Goal: Use online tool/utility: Utilize a website feature to perform a specific function

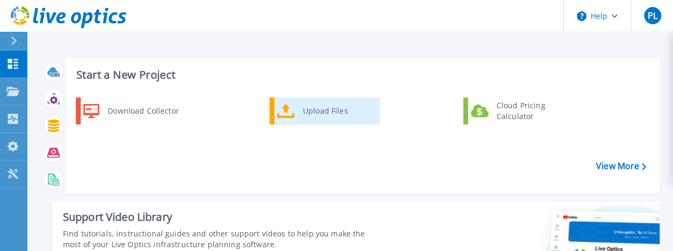
click at [321, 111] on div "Upload Files" at bounding box center [337, 111] width 80 height 22
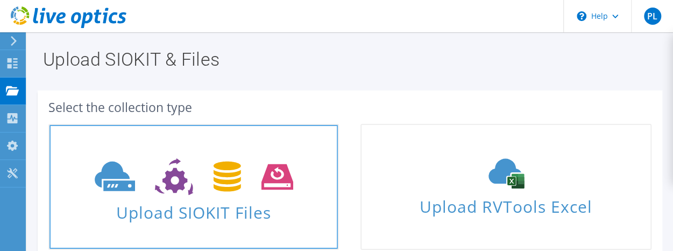
click at [178, 191] on icon at bounding box center [194, 176] width 198 height 37
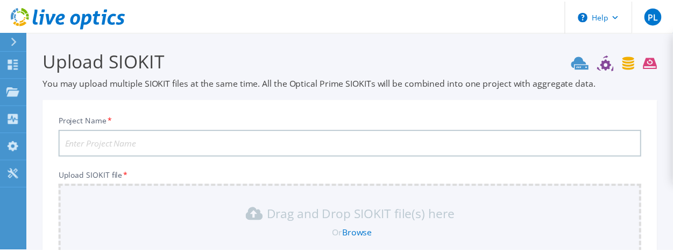
scroll to position [177, 0]
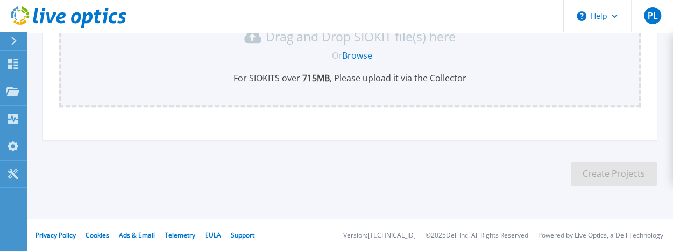
click at [359, 53] on link "Browse" at bounding box center [357, 55] width 30 height 12
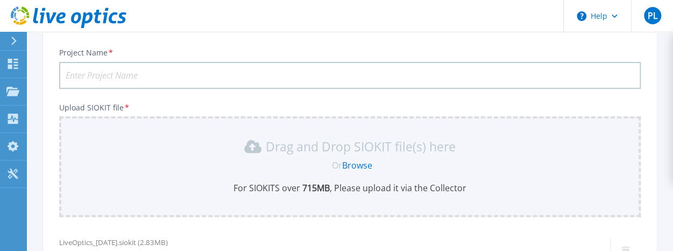
scroll to position [14, 0]
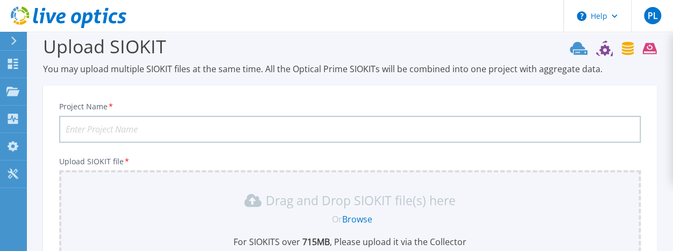
click at [148, 127] on input "Project Name *" at bounding box center [349, 129] width 581 height 27
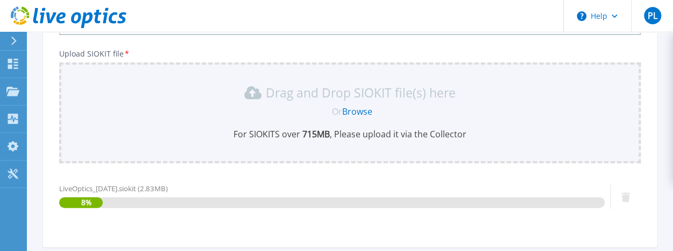
scroll to position [175, 0]
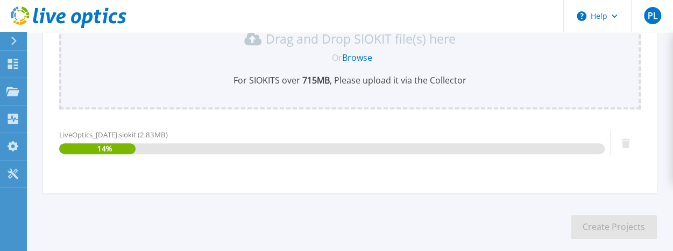
type input "CNAVxRailPerfDataOct2025"
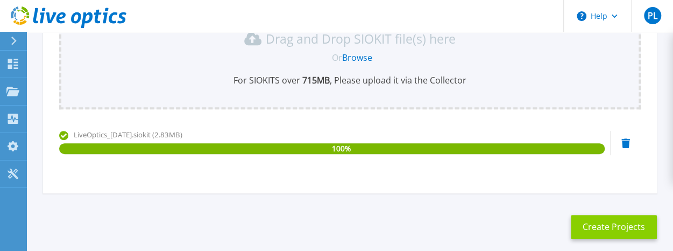
click at [605, 224] on button "Create Projects" at bounding box center [613, 227] width 86 height 24
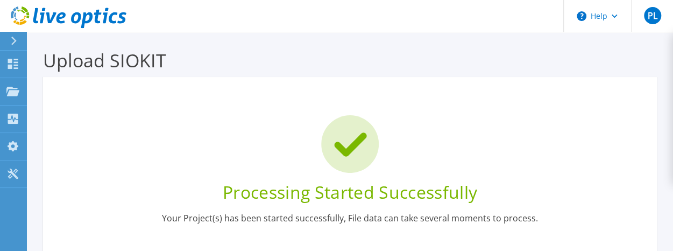
scroll to position [161, 0]
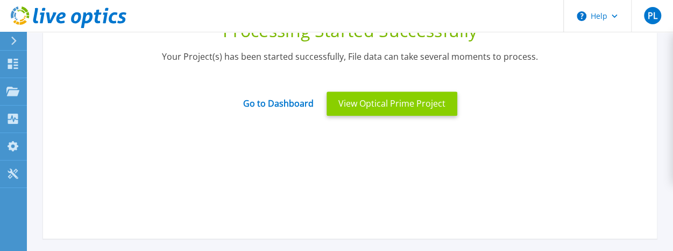
click at [368, 103] on button "View Optical Prime Project" at bounding box center [391, 103] width 131 height 24
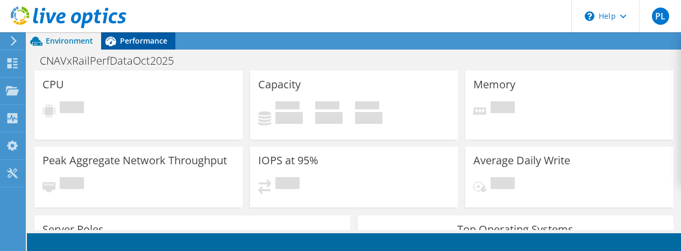
click at [149, 41] on span "Performance" at bounding box center [143, 40] width 47 height 10
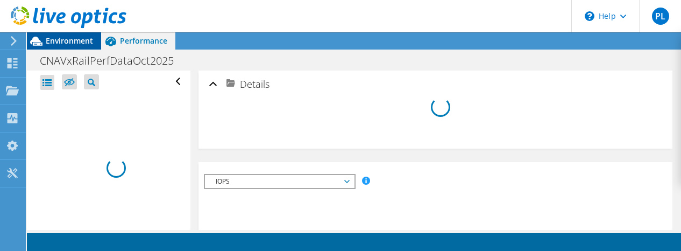
click at [71, 41] on span "Environment" at bounding box center [69, 40] width 47 height 10
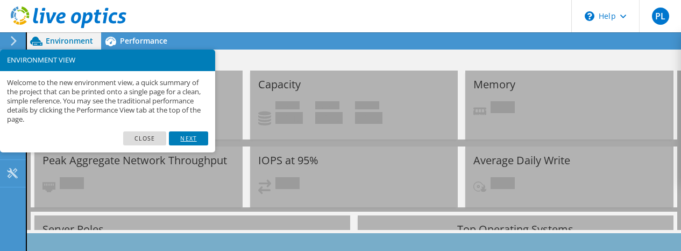
click at [189, 136] on link "Next" at bounding box center [188, 138] width 39 height 14
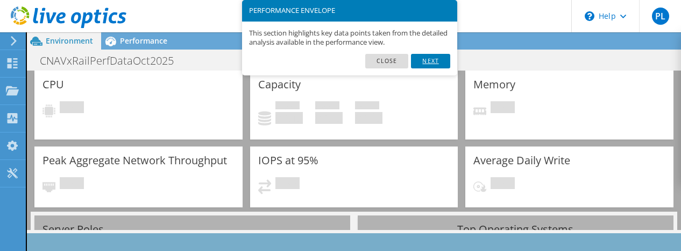
click at [439, 61] on link "Next" at bounding box center [430, 61] width 39 height 14
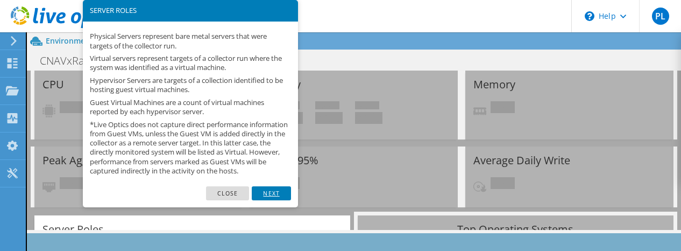
click at [271, 200] on link "Next" at bounding box center [271, 193] width 39 height 14
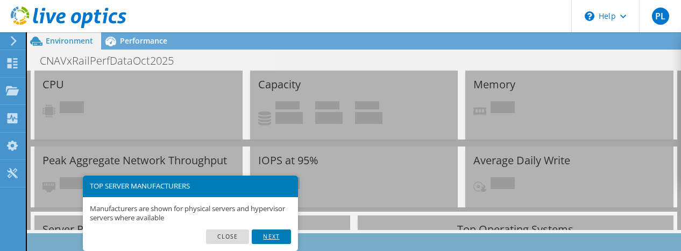
click at [279, 233] on link "Next" at bounding box center [271, 236] width 39 height 14
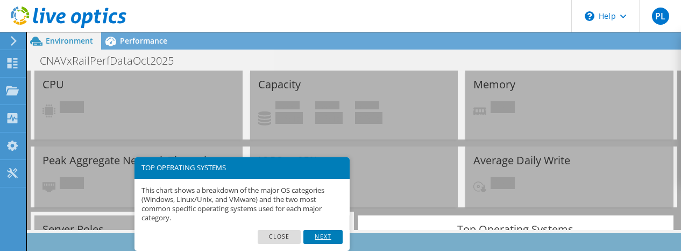
click at [323, 236] on link "Next" at bounding box center [322, 237] width 39 height 14
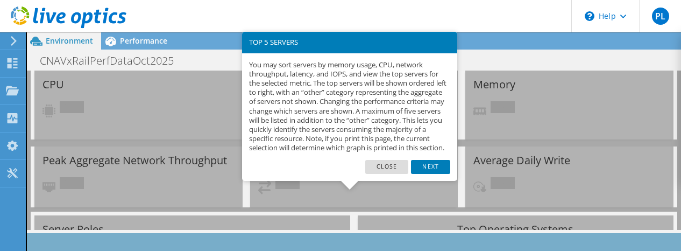
scroll to position [285, 0]
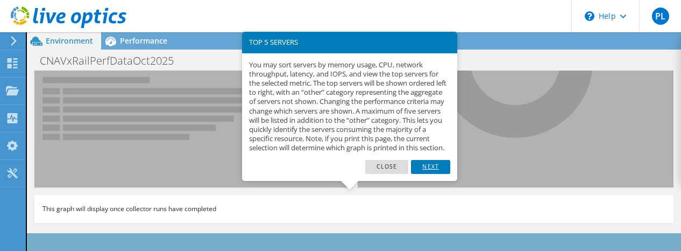
click at [429, 174] on link "Next" at bounding box center [430, 167] width 39 height 14
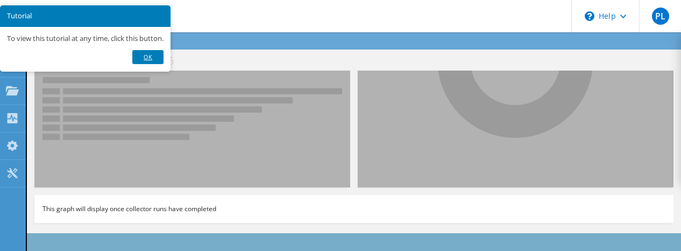
click at [157, 53] on link "Ok" at bounding box center [147, 57] width 31 height 14
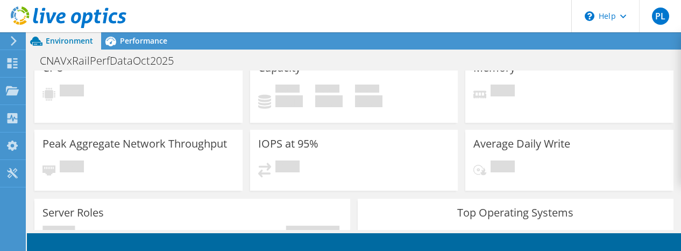
scroll to position [0, 0]
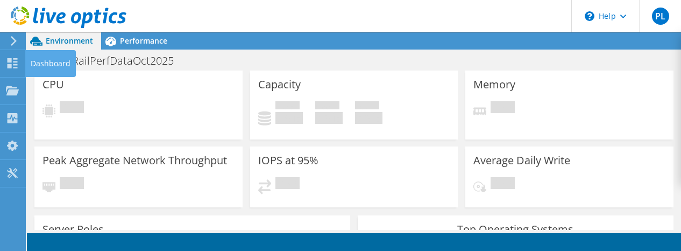
click at [46, 62] on div "Dashboard" at bounding box center [50, 63] width 51 height 27
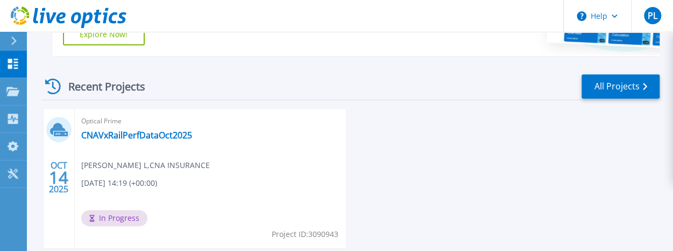
scroll to position [323, 0]
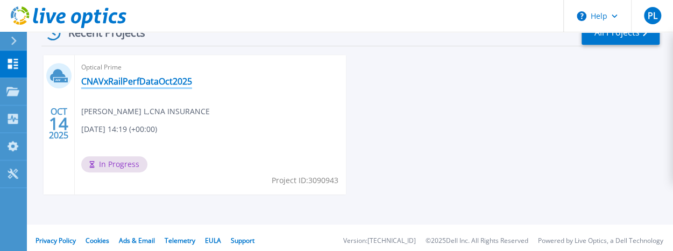
click at [135, 80] on link "CNAVxRailPerfDataOct2025" at bounding box center [136, 81] width 111 height 11
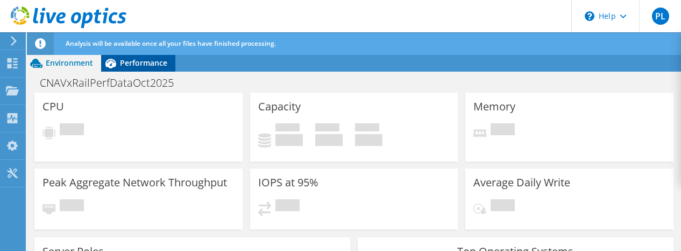
click at [149, 61] on span "Performance" at bounding box center [143, 63] width 47 height 10
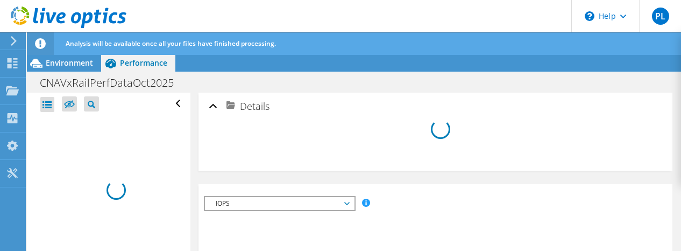
click at [46, 101] on div at bounding box center [47, 104] width 14 height 15
click at [47, 104] on div at bounding box center [47, 104] width 14 height 15
click at [76, 62] on span "Environment" at bounding box center [69, 63] width 47 height 10
